Goal: Information Seeking & Learning: Learn about a topic

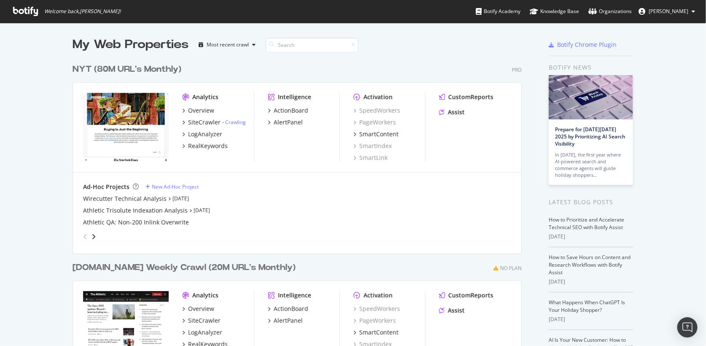
scroll to position [346, 706]
click at [204, 122] on div "SiteCrawler" at bounding box center [204, 122] width 32 height 8
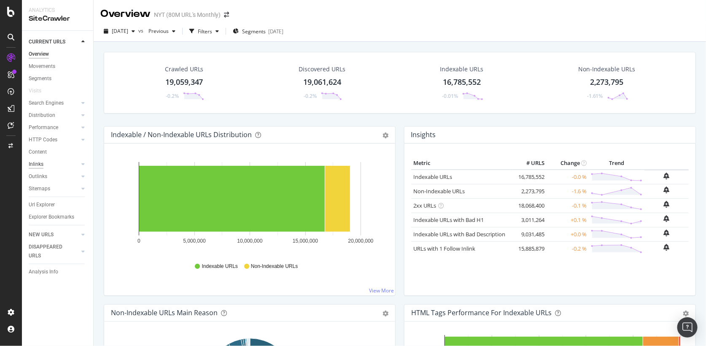
click at [40, 164] on div "Inlinks" at bounding box center [36, 164] width 15 height 9
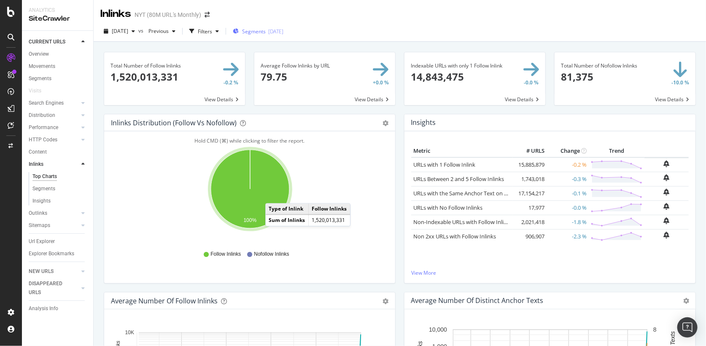
click at [284, 36] on div "Segments [DATE]" at bounding box center [258, 31] width 51 height 13
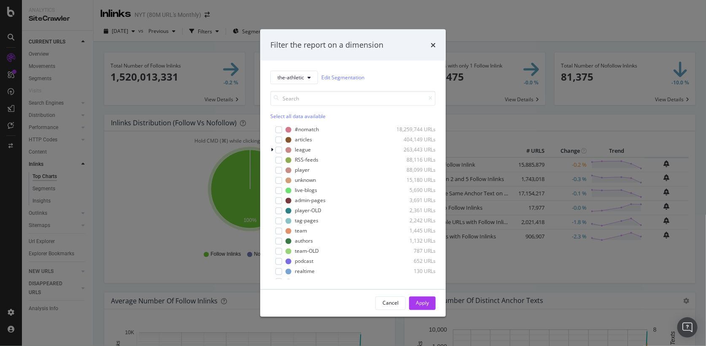
click at [295, 112] on div "Select all data available" at bounding box center [352, 115] width 165 height 7
click at [300, 130] on div "#nomatch" at bounding box center [307, 129] width 24 height 7
click at [281, 162] on div "modal" at bounding box center [278, 160] width 7 height 7
click at [419, 300] on div "Apply" at bounding box center [422, 303] width 13 height 7
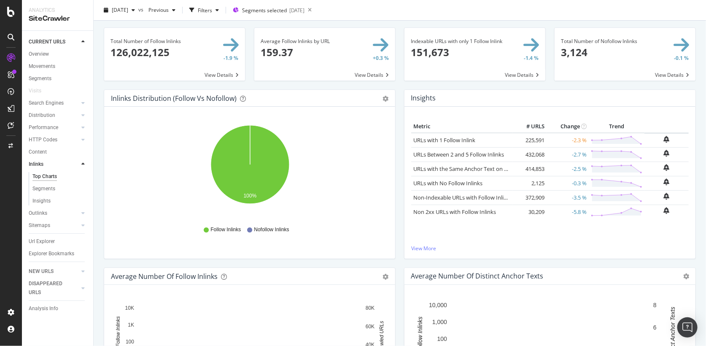
scroll to position [35, 0]
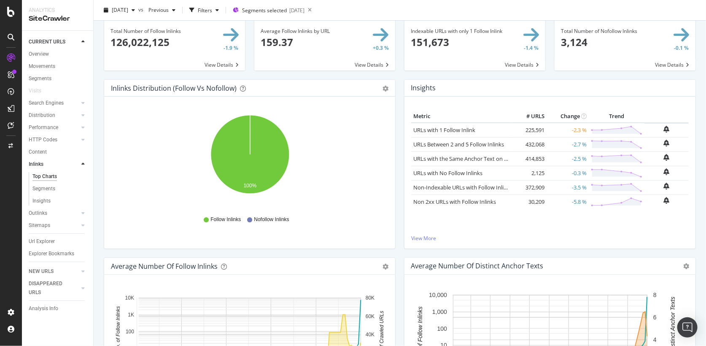
click at [228, 67] on span at bounding box center [174, 44] width 141 height 53
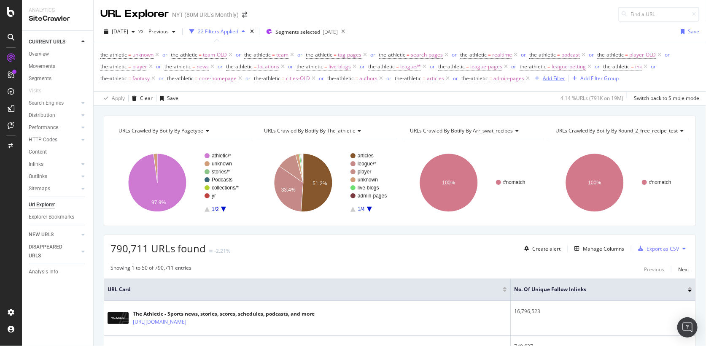
click at [556, 73] on button "Add Filter" at bounding box center [549, 78] width 34 height 10
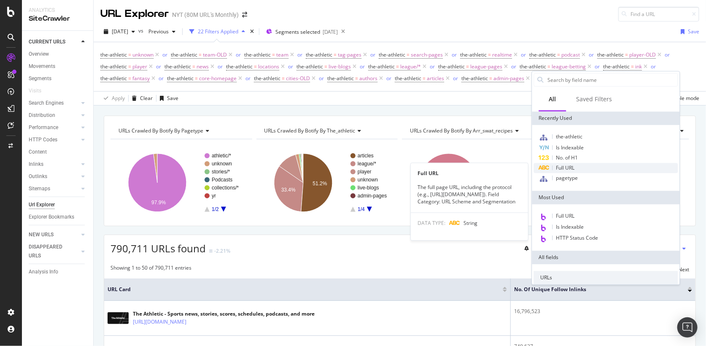
click at [575, 171] on div "Full URL" at bounding box center [565, 168] width 19 height 7
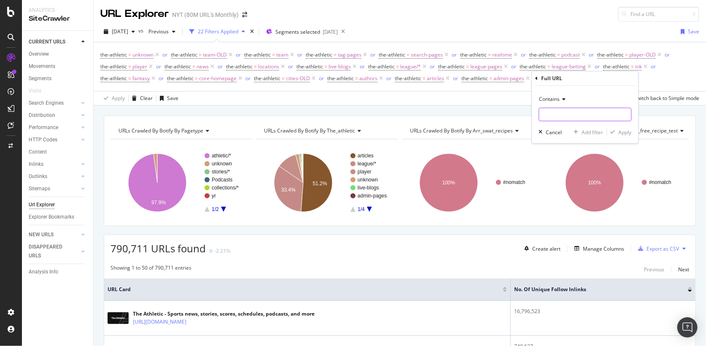
click at [556, 117] on input "text" at bounding box center [586, 115] width 92 height 14
type input "[DOMAIN_NAME]"
click at [630, 132] on div "Apply" at bounding box center [625, 132] width 13 height 7
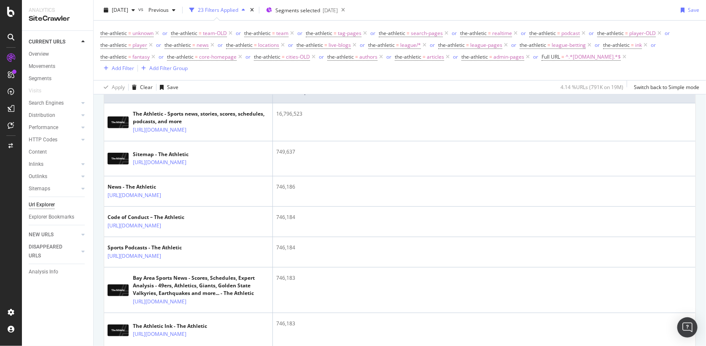
scroll to position [208, 0]
click at [621, 55] on icon at bounding box center [624, 57] width 7 height 8
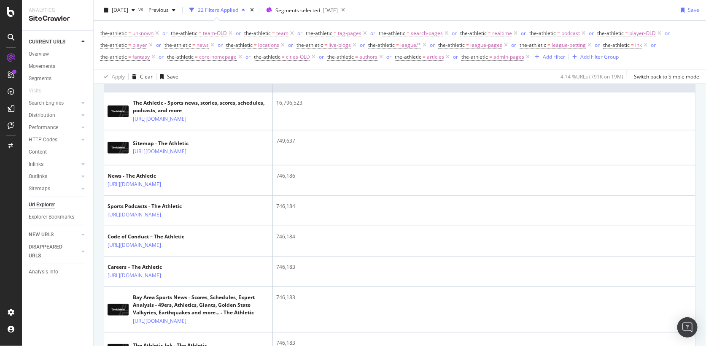
scroll to position [197, 0]
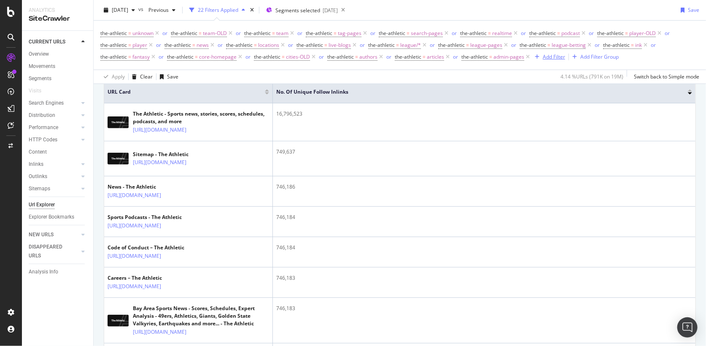
click at [548, 57] on div "Add Filter" at bounding box center [554, 56] width 22 height 7
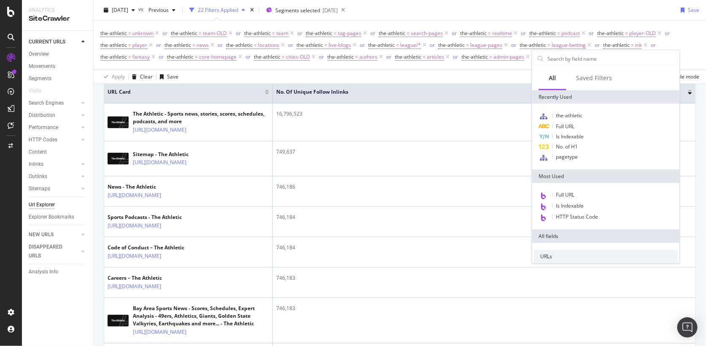
click at [459, 76] on div "Apply Clear Save 4.14 % URLs ( 791K on 19M ) Switch back to Simple mode" at bounding box center [400, 77] width 613 height 14
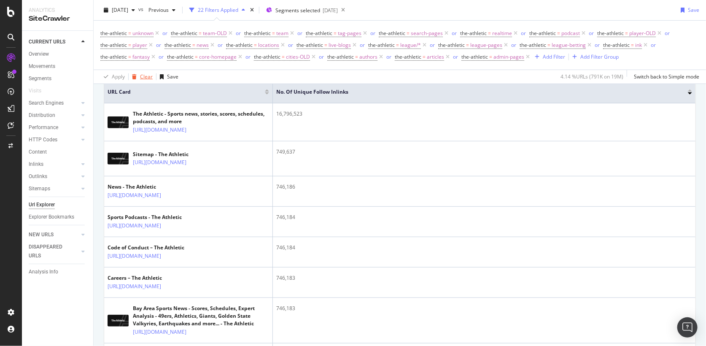
click at [145, 77] on div "Clear" at bounding box center [146, 76] width 13 height 7
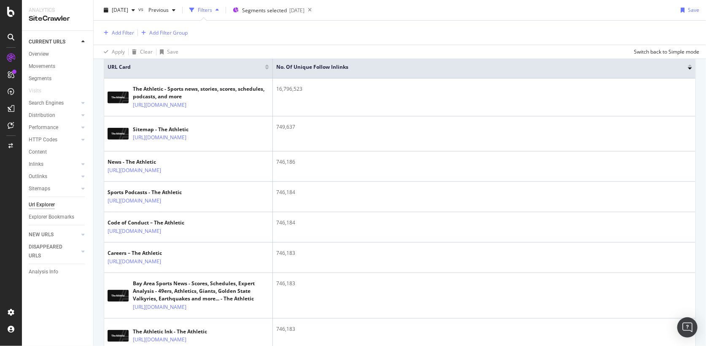
scroll to position [173, 0]
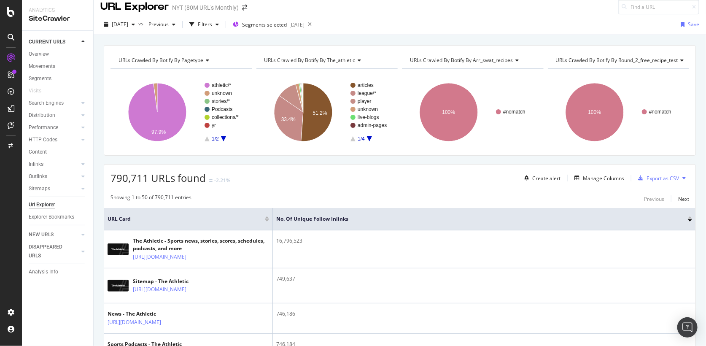
scroll to position [0, 0]
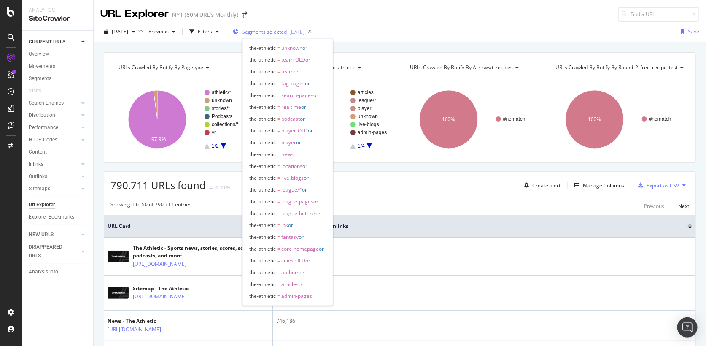
click at [287, 31] on span "Segments selected" at bounding box center [264, 31] width 45 height 7
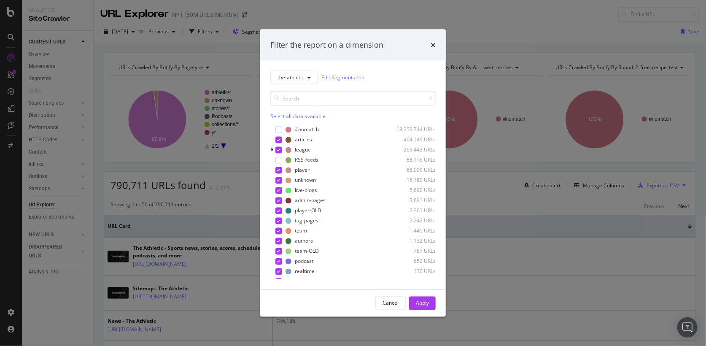
click at [320, 115] on div "Select all data available" at bounding box center [352, 115] width 165 height 7
click at [419, 306] on div "Apply" at bounding box center [422, 303] width 13 height 7
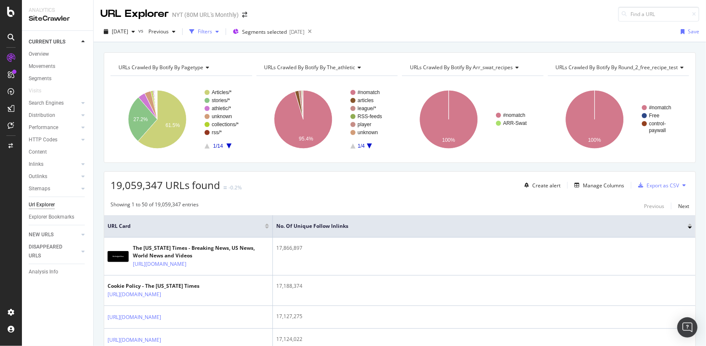
click at [222, 28] on div "Filters" at bounding box center [204, 31] width 36 height 13
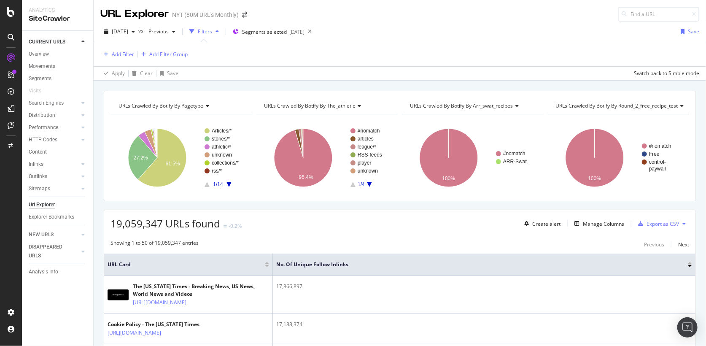
click at [118, 47] on div "Add Filter Add Filter Group" at bounding box center [399, 54] width 599 height 24
click at [119, 52] on div "Add Filter" at bounding box center [123, 54] width 22 height 7
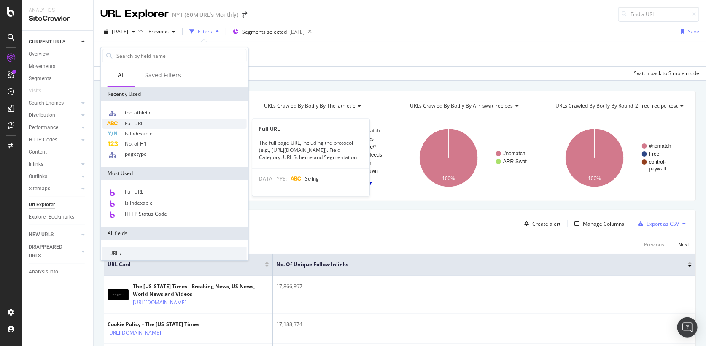
click at [151, 125] on div "Full URL" at bounding box center [175, 124] width 144 height 10
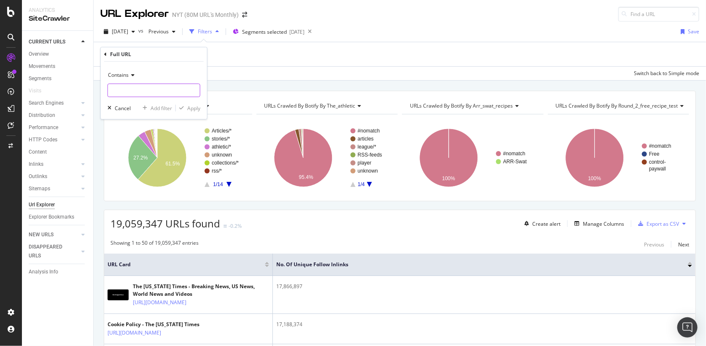
click at [131, 86] on input "text" at bounding box center [154, 91] width 92 height 14
type input "[DOMAIN_NAME]"
click at [194, 111] on button "Apply" at bounding box center [188, 108] width 24 height 8
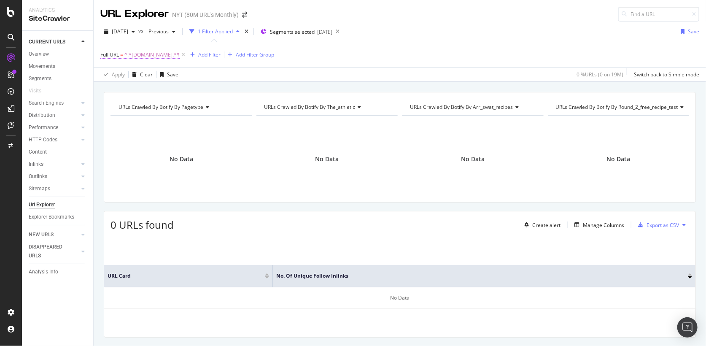
click at [151, 51] on span "^.*[DOMAIN_NAME].*$" at bounding box center [151, 55] width 55 height 12
drag, startPoint x: 117, startPoint y: 91, endPoint x: 85, endPoint y: 86, distance: 32.0
click at [85, 86] on body "Analytics SiteCrawler CURRENT URLS Overview Movements Segments Visits Search En…" at bounding box center [353, 173] width 706 height 346
drag, startPoint x: 116, startPoint y: 90, endPoint x: 63, endPoint y: 81, distance: 54.0
click at [67, 84] on body "Analytics SiteCrawler CURRENT URLS Overview Movements Segments Visits Search En…" at bounding box center [353, 173] width 706 height 346
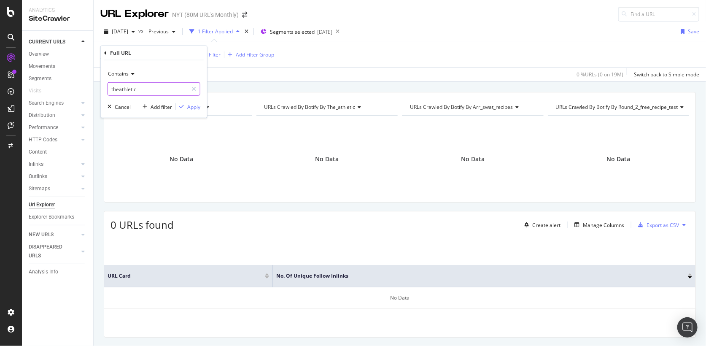
click at [156, 91] on input "theathletic" at bounding box center [148, 89] width 80 height 14
type input "[DOMAIN_NAME]"
click at [156, 91] on input "[DOMAIN_NAME]" at bounding box center [148, 89] width 80 height 14
click at [189, 104] on div "Apply" at bounding box center [193, 106] width 13 height 7
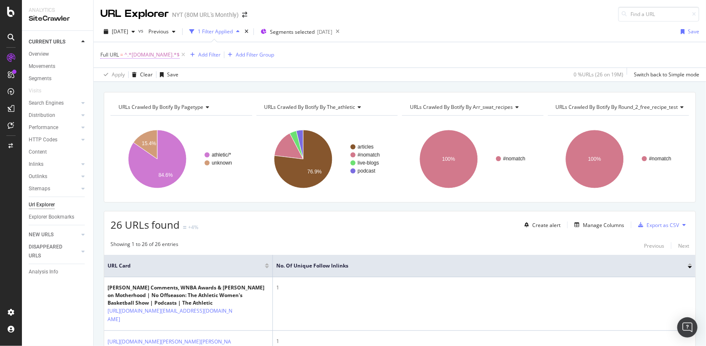
click at [169, 58] on span "^.*[DOMAIN_NAME].*$" at bounding box center [151, 55] width 55 height 12
click at [163, 109] on div "Add filter" at bounding box center [162, 106] width 22 height 7
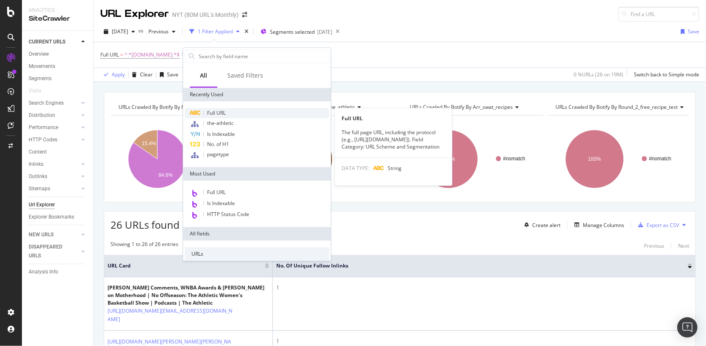
click at [213, 116] on span "Full URL" at bounding box center [216, 112] width 19 height 7
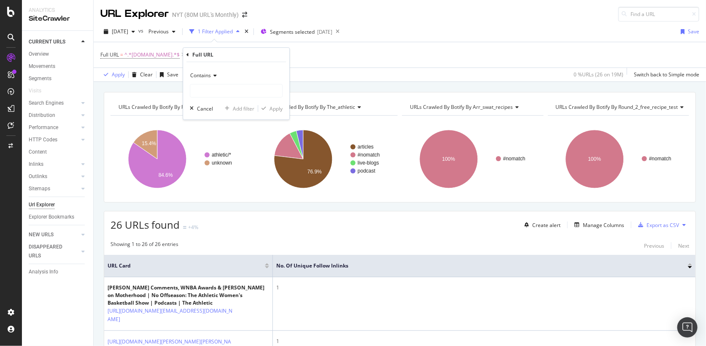
click at [204, 76] on span "Contains" at bounding box center [200, 75] width 21 height 7
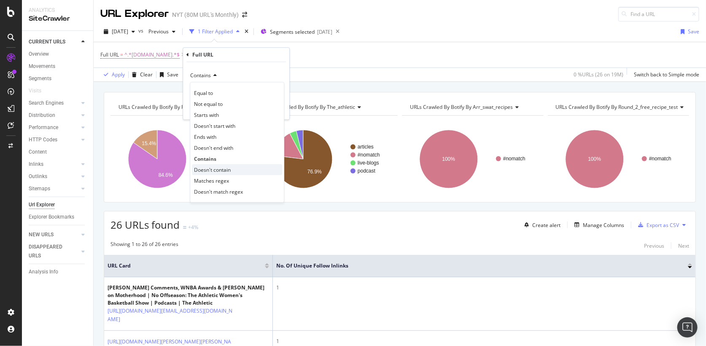
click at [215, 167] on span "Doesn't contain" at bounding box center [212, 169] width 37 height 7
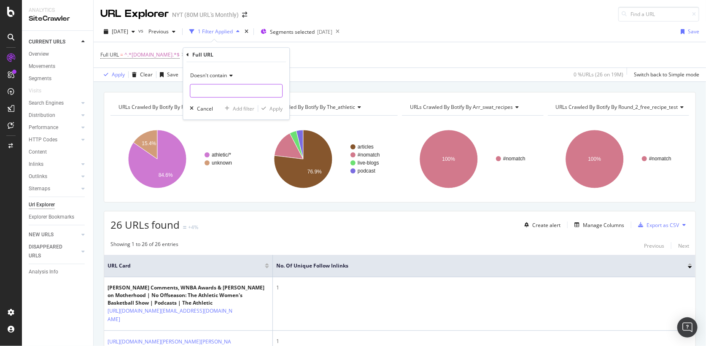
click at [209, 96] on input "text" at bounding box center [236, 91] width 92 height 14
type input "[DOMAIN_NAME]"
click at [275, 109] on div "Apply" at bounding box center [276, 108] width 13 height 7
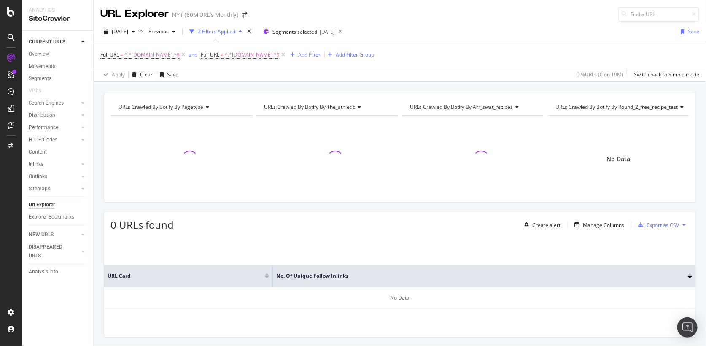
scroll to position [20, 0]
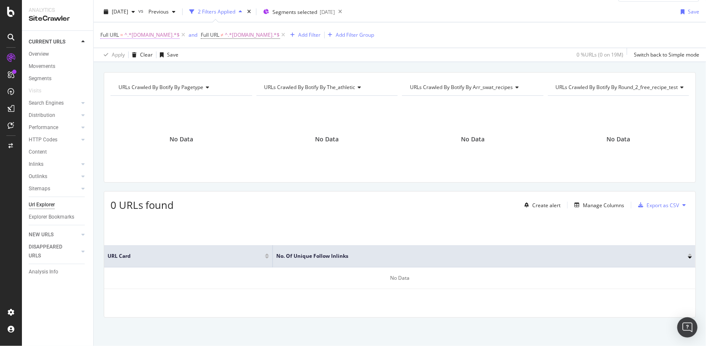
click at [163, 37] on span "^.*[DOMAIN_NAME].*$" at bounding box center [151, 35] width 55 height 12
drag, startPoint x: 151, startPoint y: 68, endPoint x: 70, endPoint y: 68, distance: 81.8
click at [71, 68] on body "Analytics SiteCrawler CURRENT URLS Overview Movements Segments Visits Search En…" at bounding box center [353, 173] width 706 height 346
drag, startPoint x: 149, startPoint y: 66, endPoint x: 79, endPoint y: 66, distance: 70.0
click at [79, 66] on body "Analytics SiteCrawler CURRENT URLS Overview Movements Segments Visits Search En…" at bounding box center [353, 173] width 706 height 346
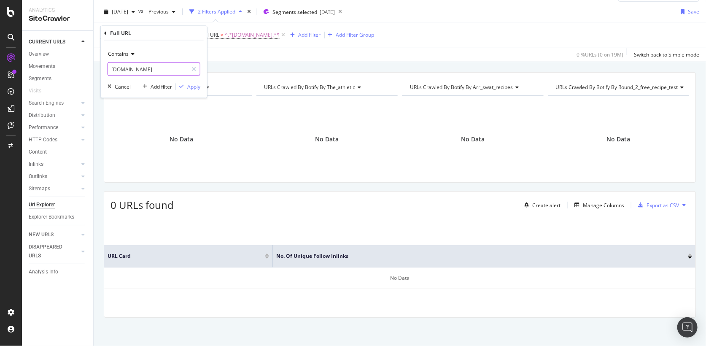
drag, startPoint x: 159, startPoint y: 69, endPoint x: 88, endPoint y: 65, distance: 71.4
click at [88, 65] on body "Analytics SiteCrawler CURRENT URLS Overview Movements Segments Visits Search En…" at bounding box center [353, 173] width 706 height 346
drag, startPoint x: 153, startPoint y: 71, endPoint x: 107, endPoint y: 70, distance: 45.6
click at [108, 70] on input "[DOMAIN_NAME]" at bounding box center [148, 69] width 80 height 14
type input "[DOMAIN_NAME]"
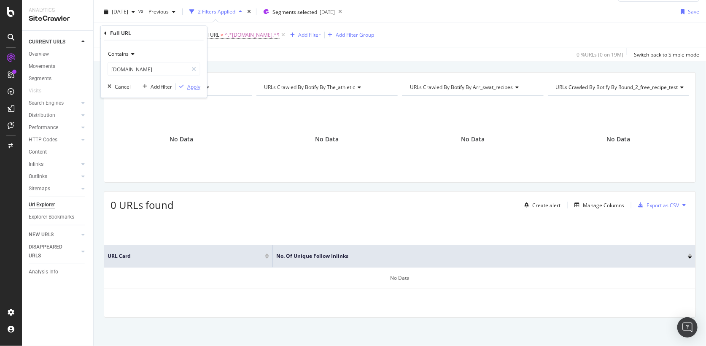
click at [191, 84] on div "Apply" at bounding box center [193, 86] width 13 height 7
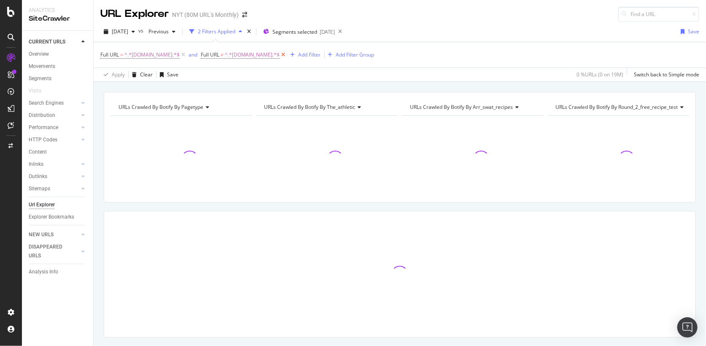
click at [284, 54] on icon at bounding box center [283, 55] width 7 height 8
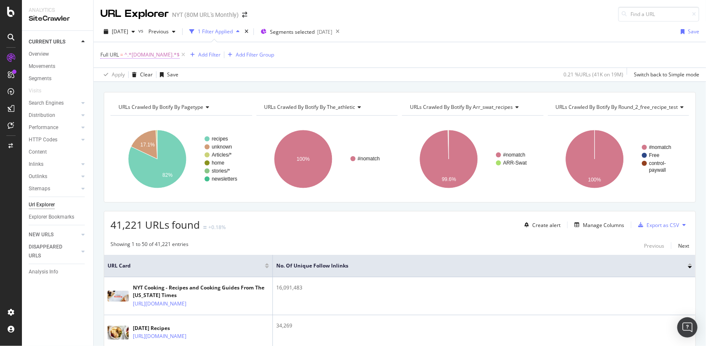
click at [177, 54] on span "^.*[DOMAIN_NAME].*$" at bounding box center [151, 55] width 55 height 12
click at [177, 54] on div "Full URL" at bounding box center [154, 53] width 100 height 14
drag, startPoint x: 130, startPoint y: 90, endPoint x: 72, endPoint y: 80, distance: 59.1
click at [71, 85] on body "Analytics SiteCrawler CURRENT URLS Overview Movements Segments Visits Search En…" at bounding box center [353, 173] width 706 height 346
click at [123, 82] on input "[DOMAIN_NAME]" at bounding box center [148, 89] width 80 height 14
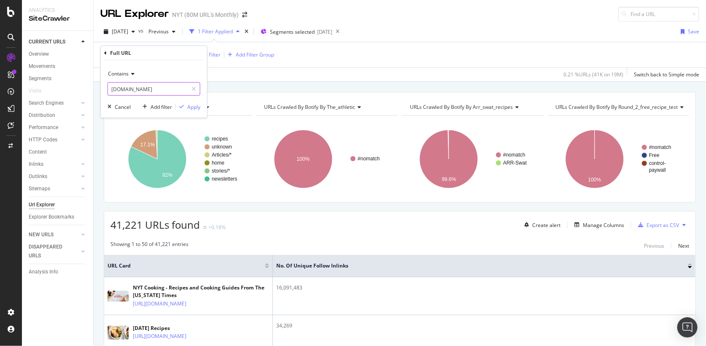
drag, startPoint x: 149, startPoint y: 90, endPoint x: 104, endPoint y: 83, distance: 44.8
click at [104, 83] on div "Contains [DOMAIN_NAME] Cancel Add filter Apply" at bounding box center [154, 88] width 106 height 57
type input "[DOMAIN_NAME]"
click at [194, 107] on div "Apply" at bounding box center [193, 106] width 13 height 7
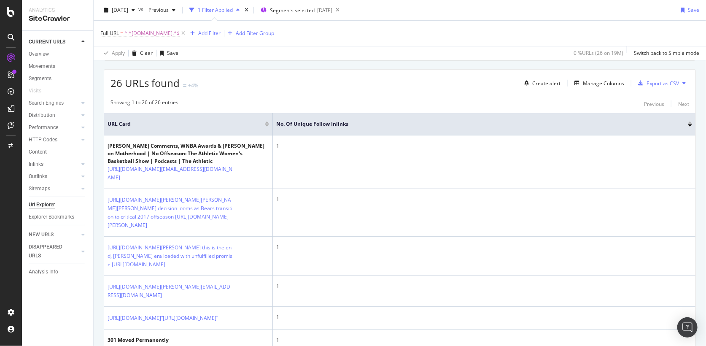
scroll to position [142, 0]
